Goal: Information Seeking & Learning: Learn about a topic

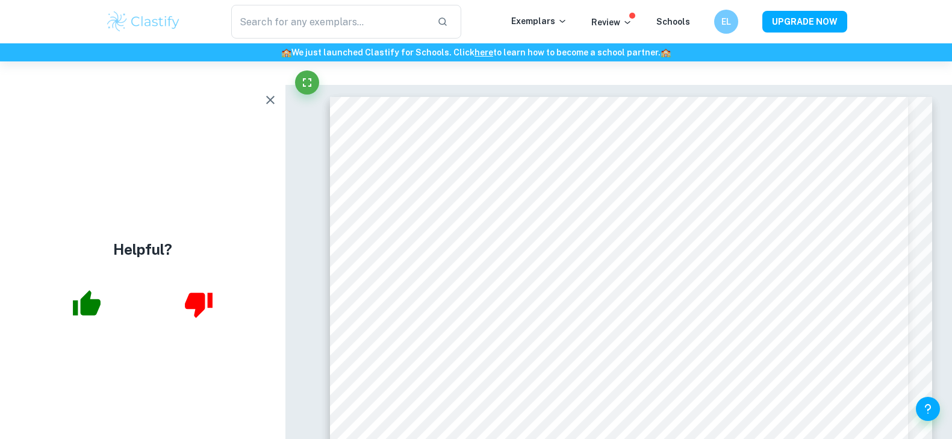
scroll to position [4061, 0]
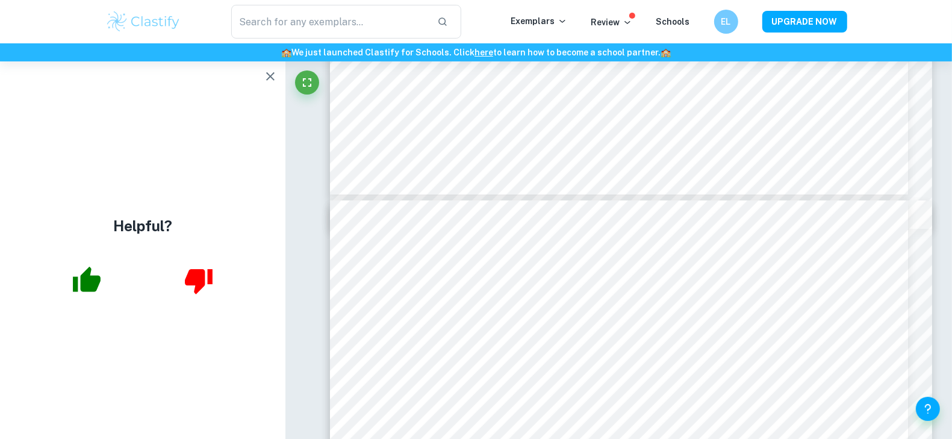
click at [265, 80] on icon "button" at bounding box center [270, 76] width 14 height 14
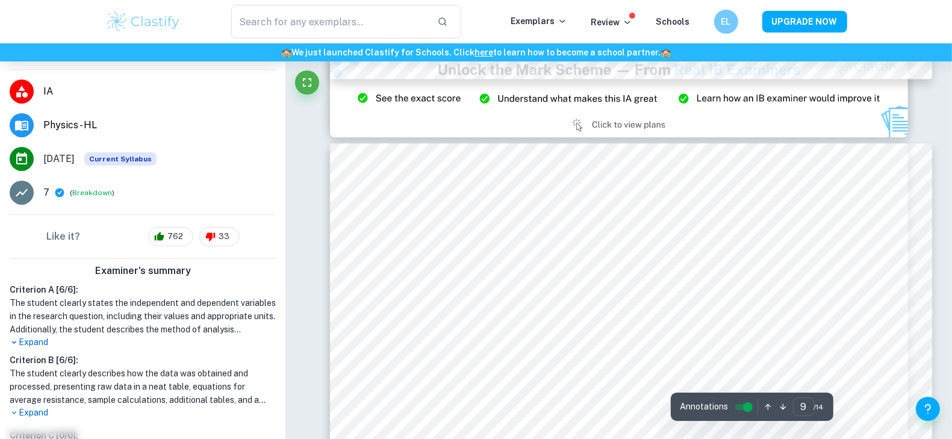
scroll to position [6614, 0]
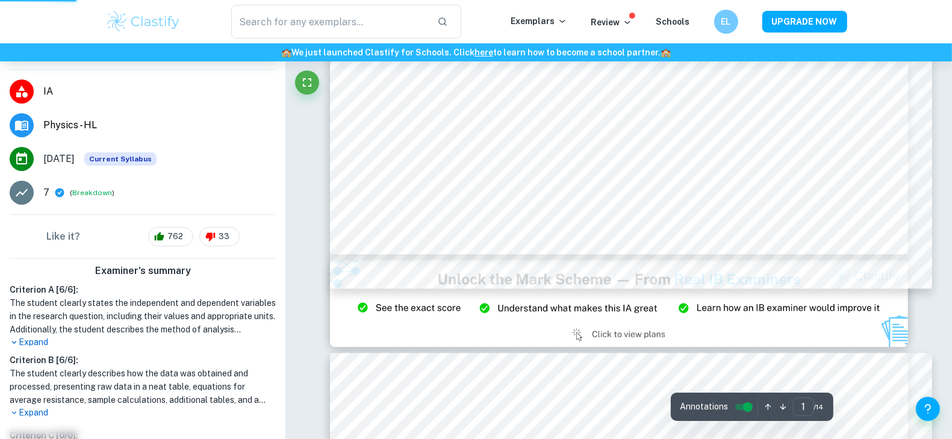
scroll to position [364, 0]
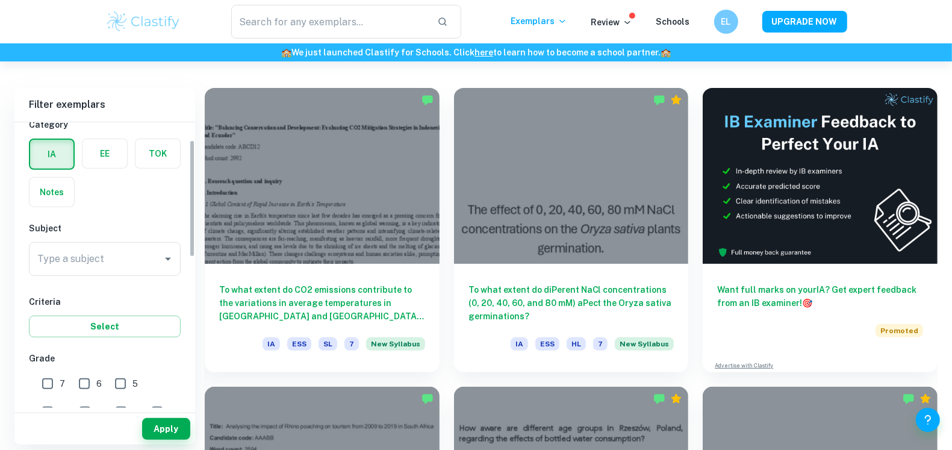
scroll to position [50, 0]
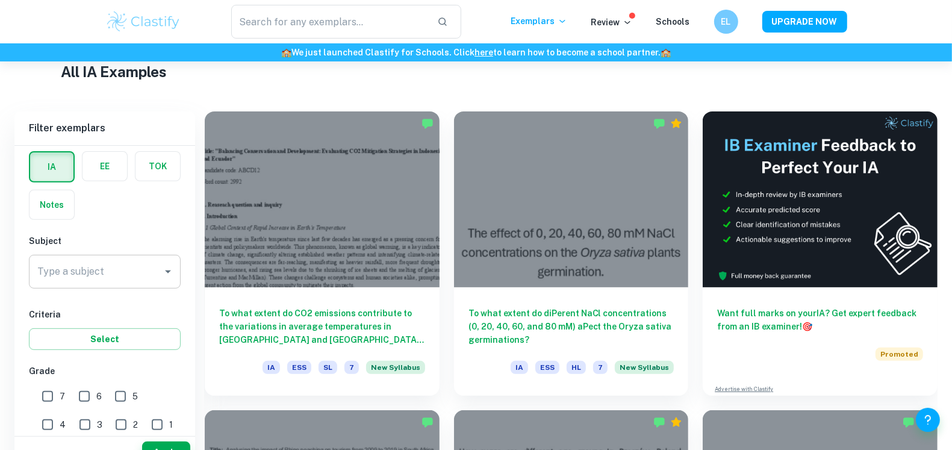
click at [172, 264] on icon "Open" at bounding box center [168, 271] width 14 height 14
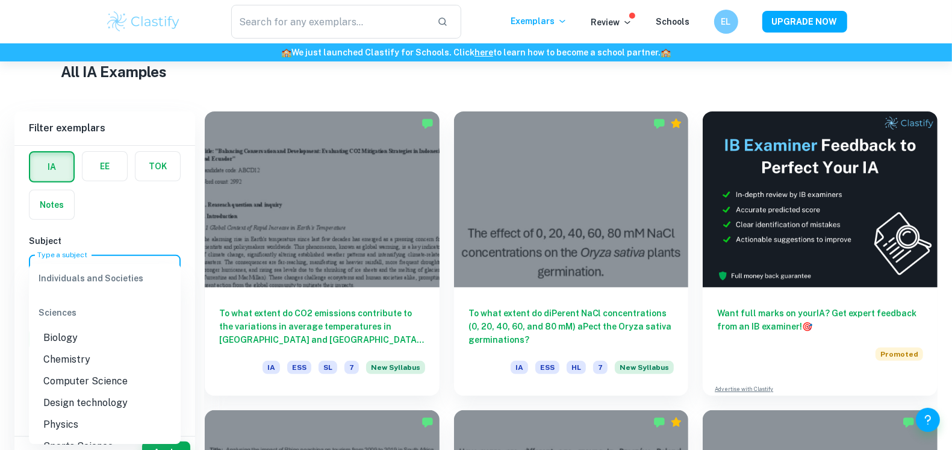
scroll to position [1464, 0]
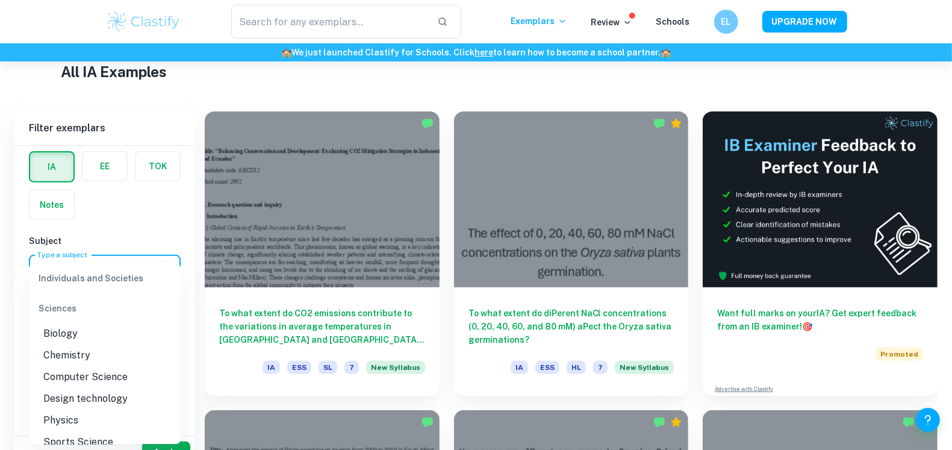
click at [99, 417] on li "Physics" at bounding box center [105, 421] width 152 height 22
type input "Physics"
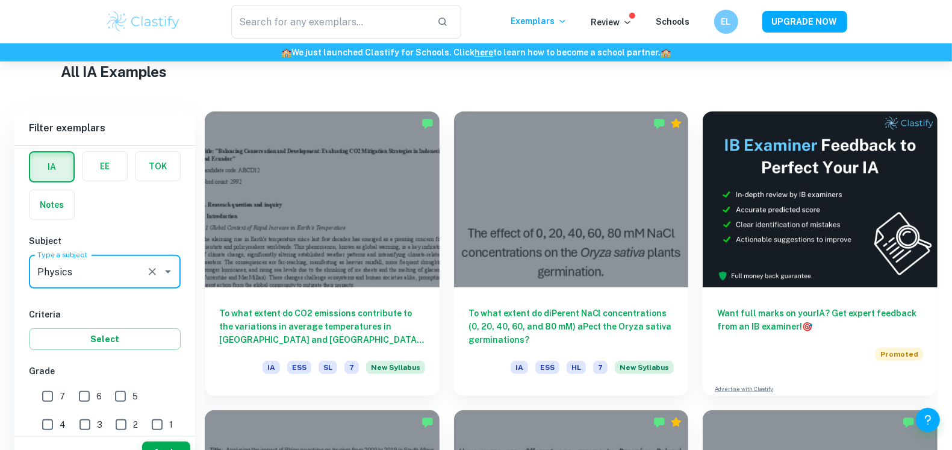
click at [51, 384] on input "7" at bounding box center [48, 396] width 24 height 24
checkbox input "true"
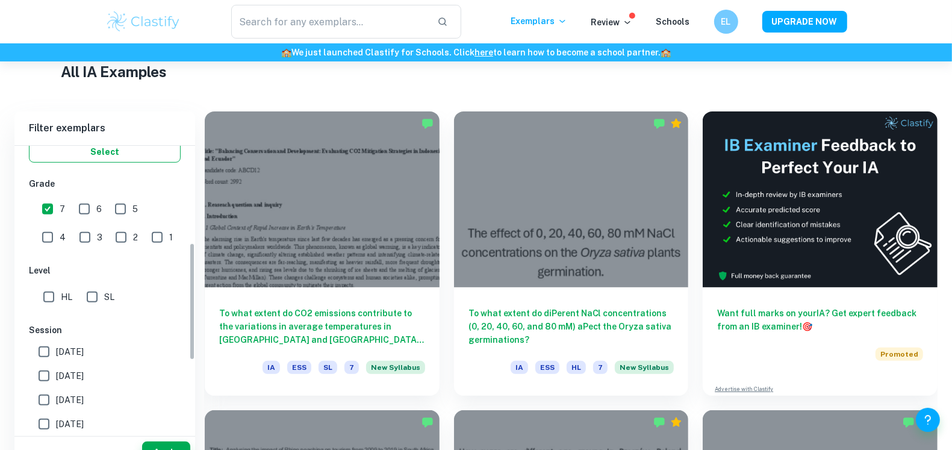
scroll to position [238, 0]
click at [54, 363] on input "[DATE]" at bounding box center [44, 375] width 24 height 24
checkbox input "true"
click at [170, 442] on button "Apply" at bounding box center [166, 453] width 48 height 22
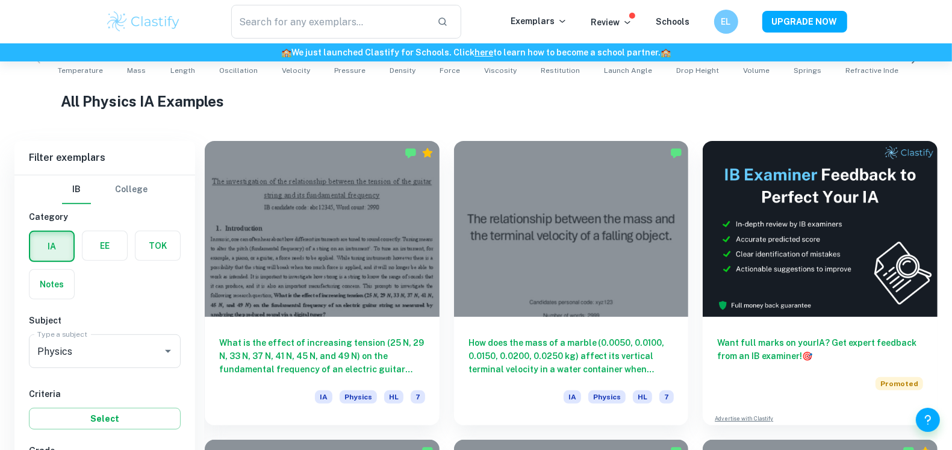
scroll to position [389, 0]
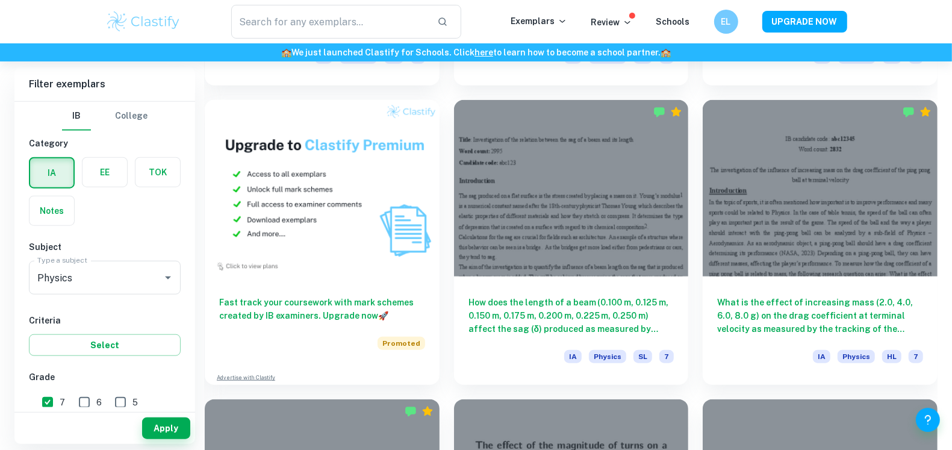
scroll to position [928, 0]
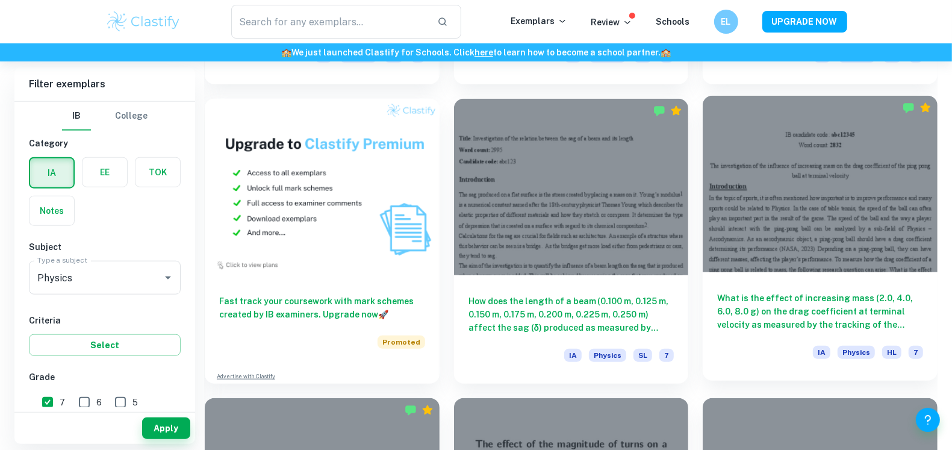
click at [863, 292] on h6 "What is the effect of increasing mass (2.0, 4.0, 6.0, 8.0 g) on the drag coeffi…" at bounding box center [820, 312] width 206 height 40
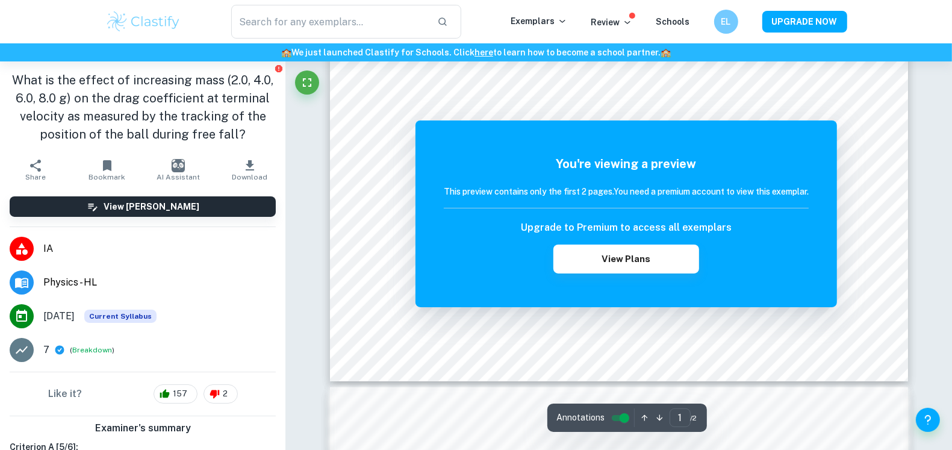
scroll to position [564, 0]
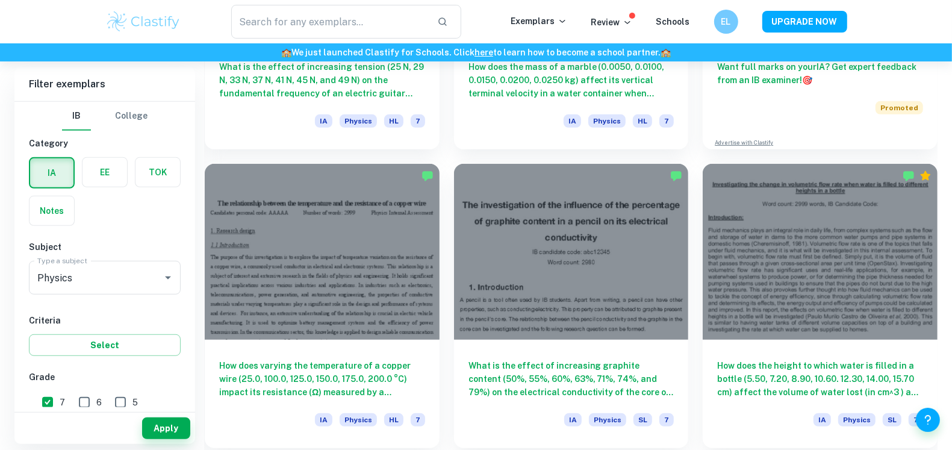
scroll to position [630, 0]
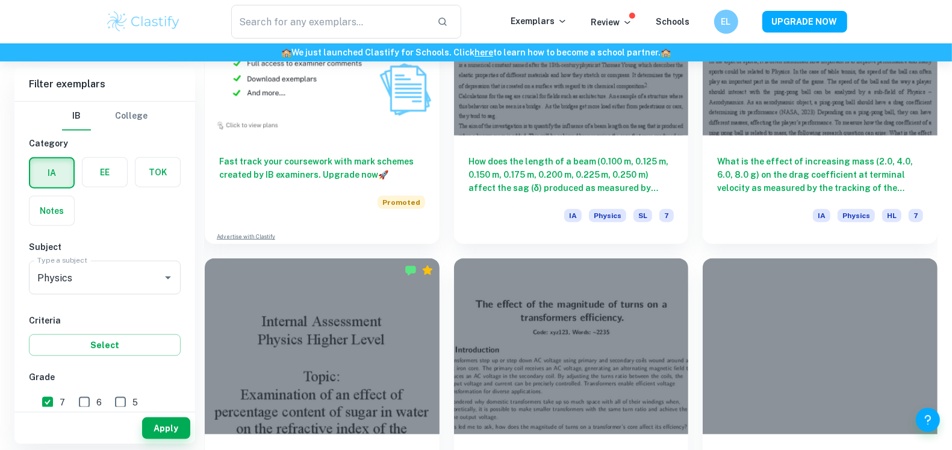
scroll to position [1069, 0]
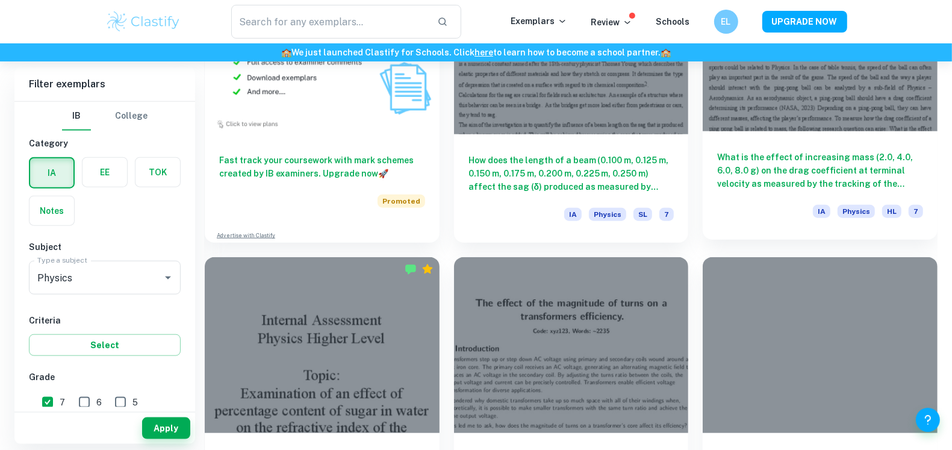
click at [768, 151] on h6 "What is the effect of increasing mass (2.0, 4.0, 6.0, 8.0 g) on the drag coeffi…" at bounding box center [820, 171] width 206 height 40
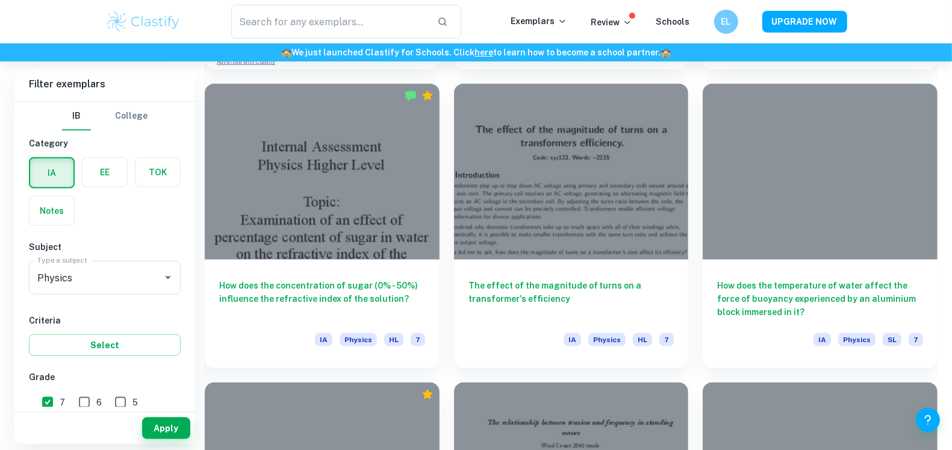
scroll to position [1247, 0]
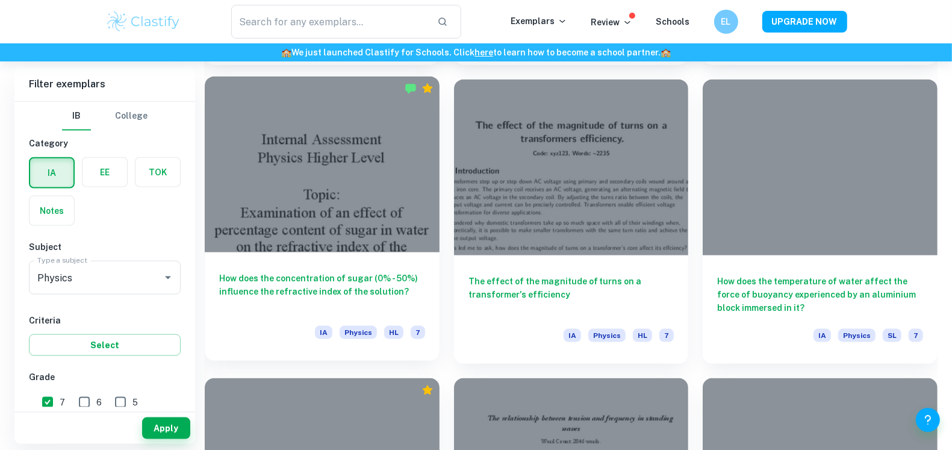
click at [365, 272] on h6 "How does the concentration of sugar (0% - 50%) influence the refractive index o…" at bounding box center [322, 292] width 206 height 40
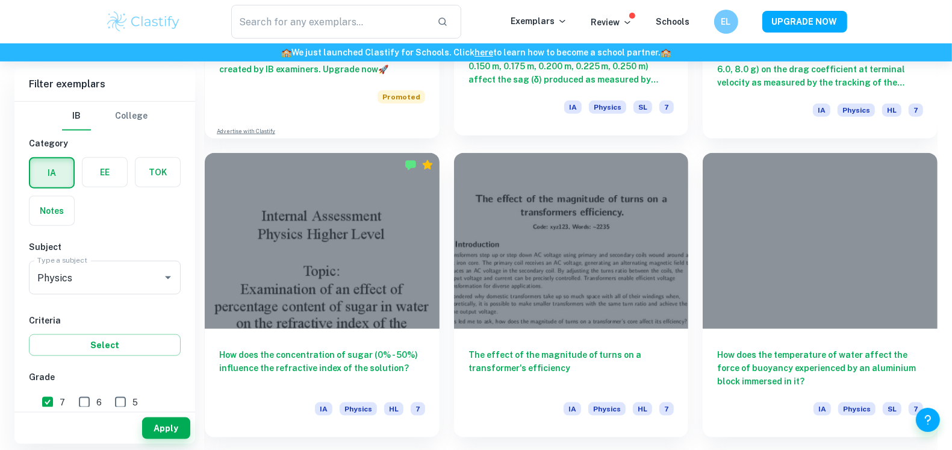
scroll to position [1174, 0]
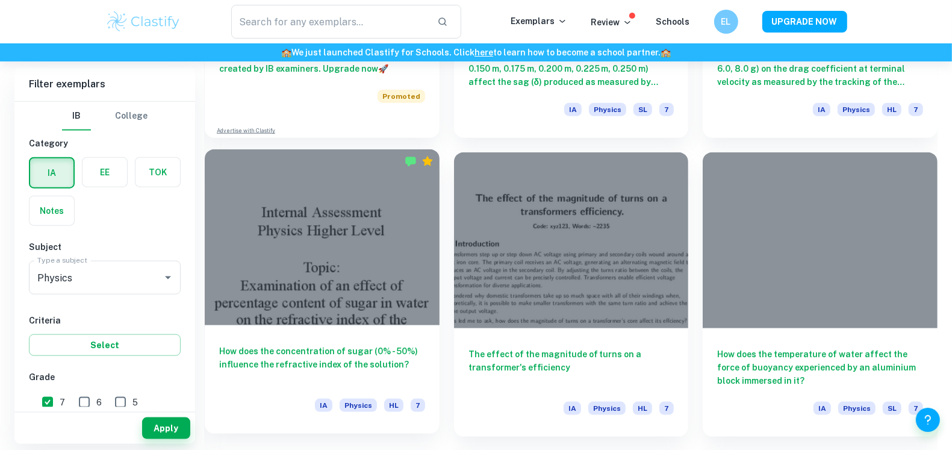
click at [367, 345] on h6 "How does the concentration of sugar (0% - 50%) influence the refractive index o…" at bounding box center [322, 365] width 206 height 40
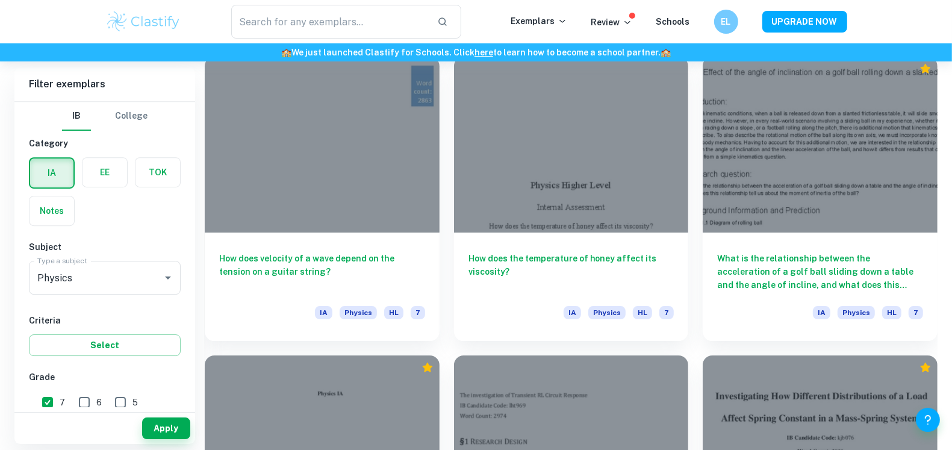
scroll to position [3059, 0]
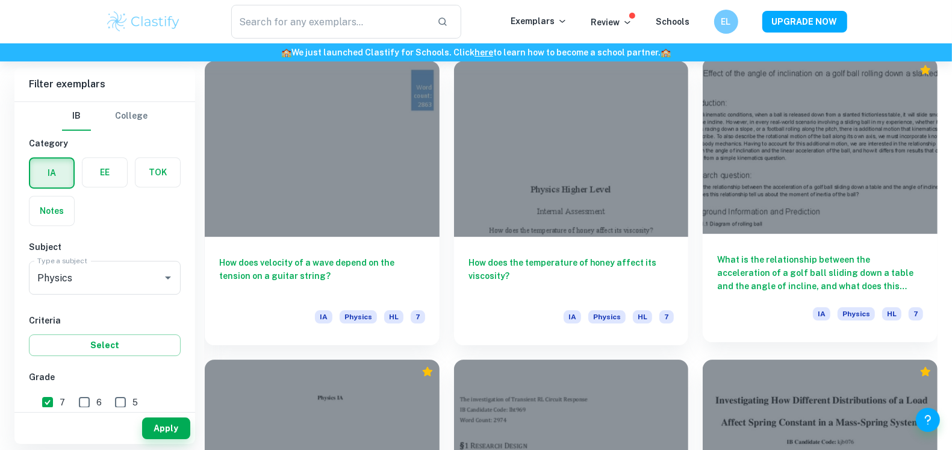
click at [842, 253] on h6 "What is the relationship between the acceleration of a golf ball sliding down a…" at bounding box center [820, 273] width 206 height 40
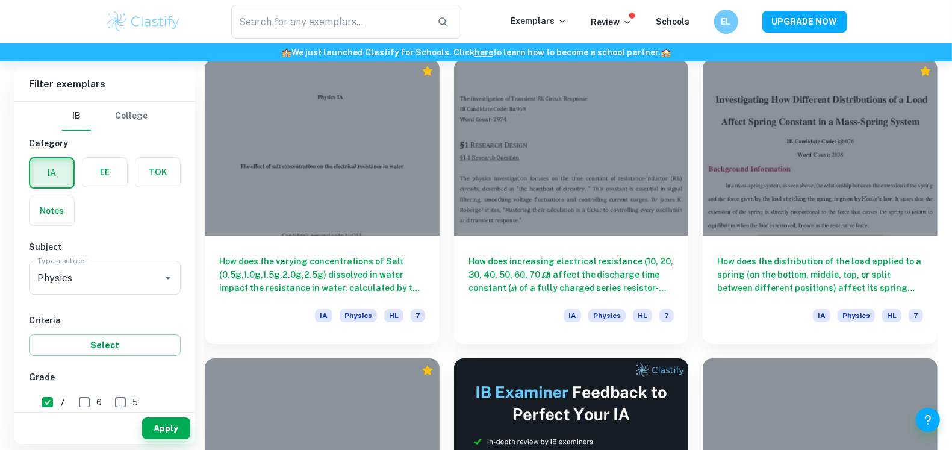
scroll to position [3360, 0]
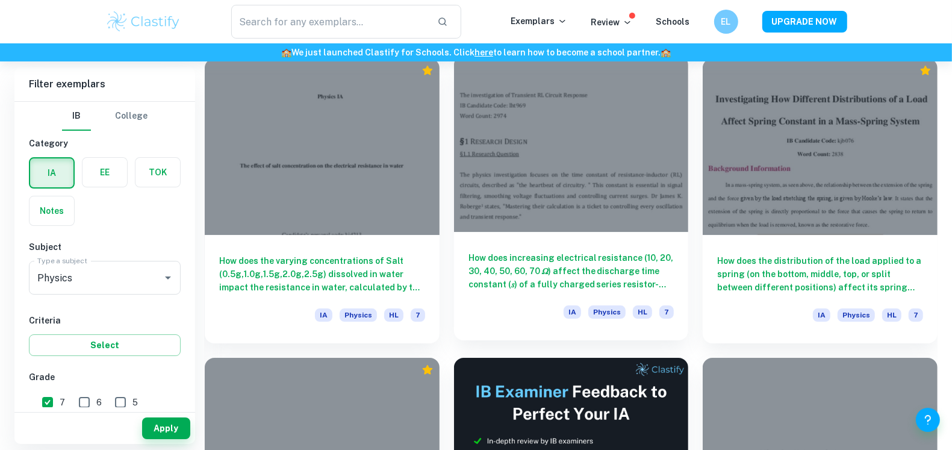
click at [551, 254] on h6 "How does increasing electrical resistance (10, 20, 30, 40, 50, 60, 70 𝛺) affect…" at bounding box center [572, 271] width 206 height 40
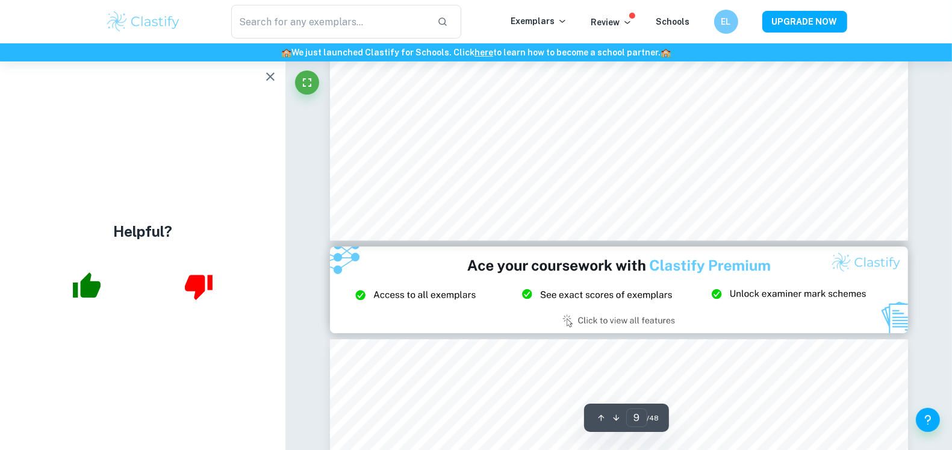
scroll to position [6620, 0]
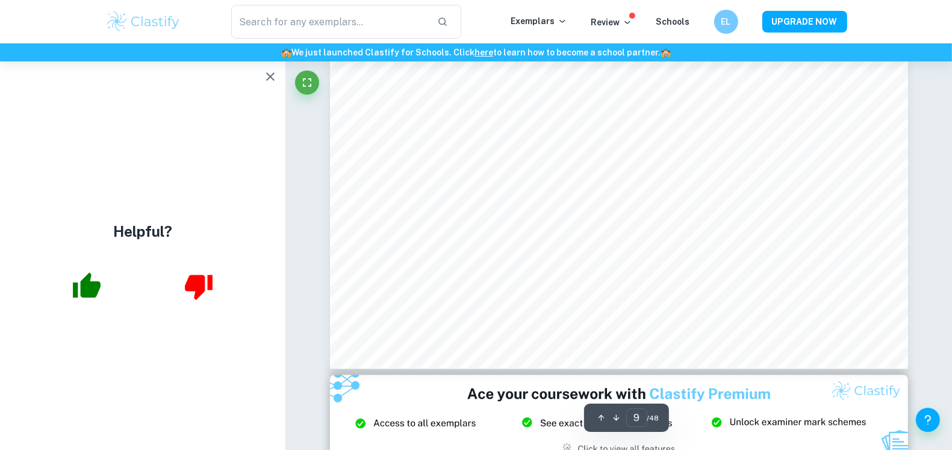
type input "8"
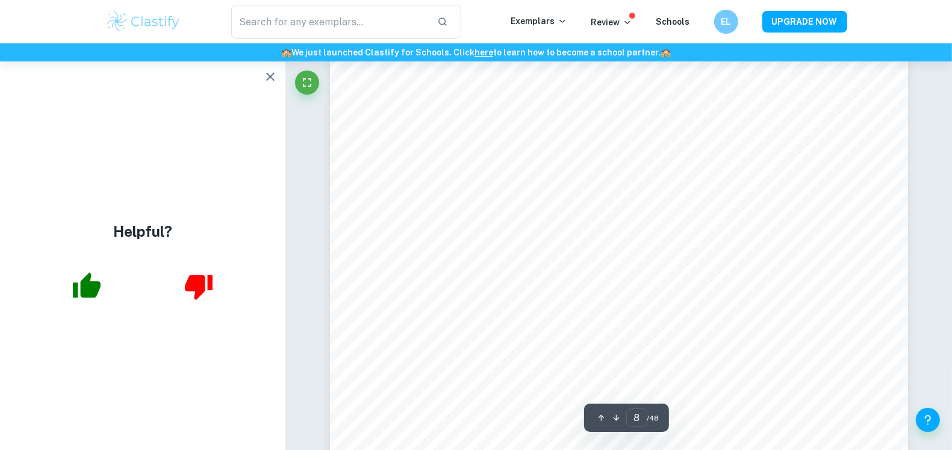
scroll to position [6369, 0]
